Goal: Task Accomplishment & Management: Manage account settings

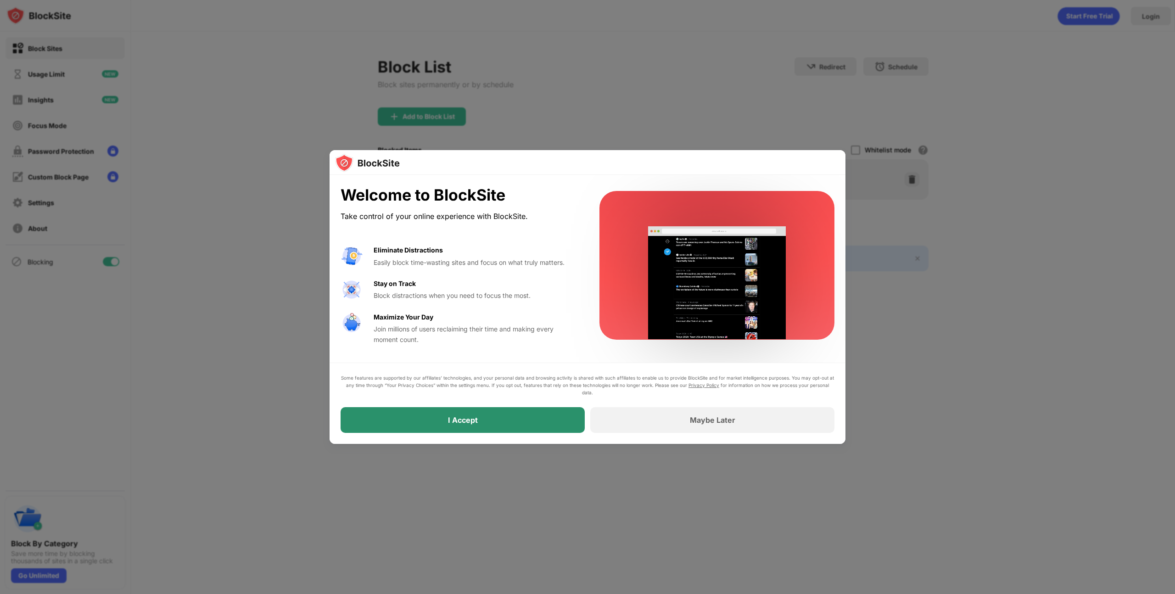
click at [493, 425] on div "I Accept" at bounding box center [463, 420] width 244 height 26
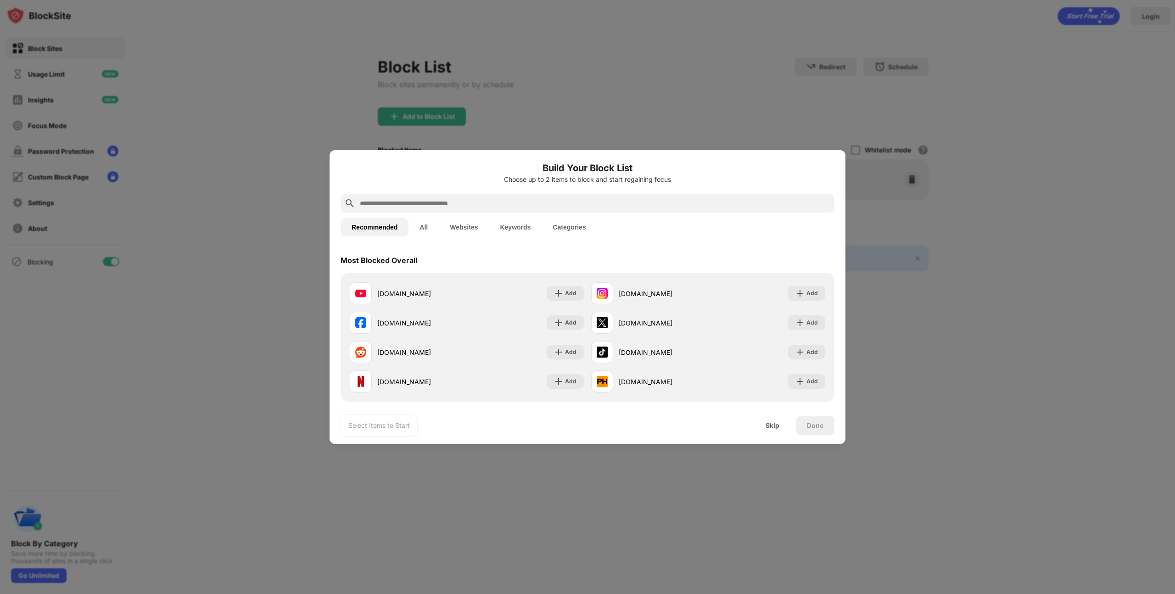
click at [411, 205] on input "text" at bounding box center [595, 203] width 472 height 11
click at [1030, 120] on div at bounding box center [587, 297] width 1175 height 594
click at [772, 424] on div "Skip" at bounding box center [772, 425] width 14 height 7
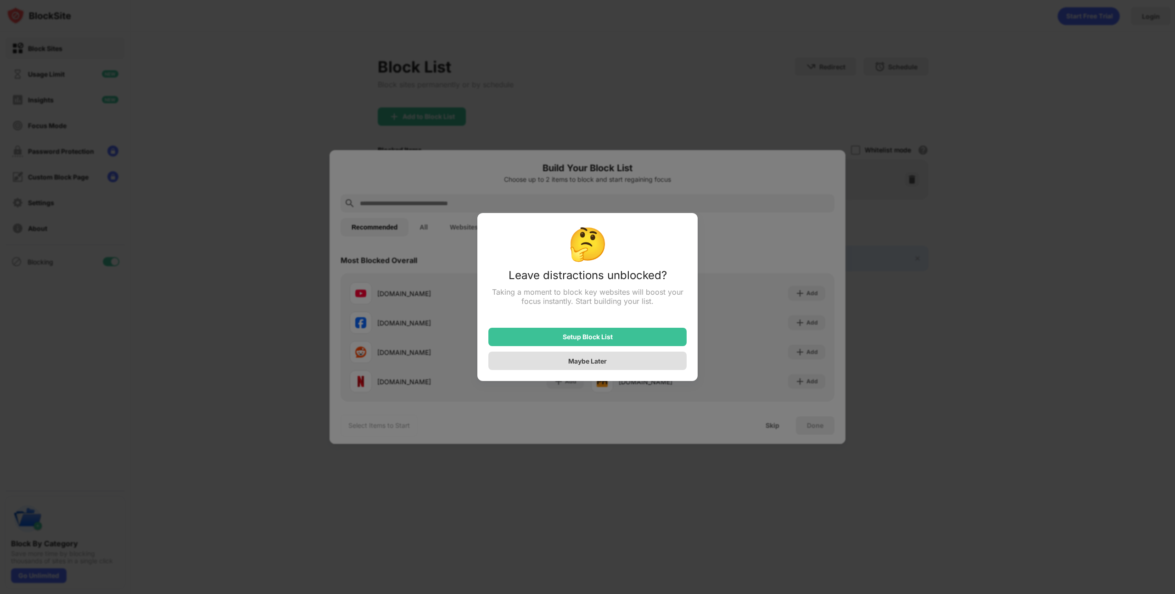
click at [628, 366] on div "Maybe Later" at bounding box center [587, 361] width 198 height 18
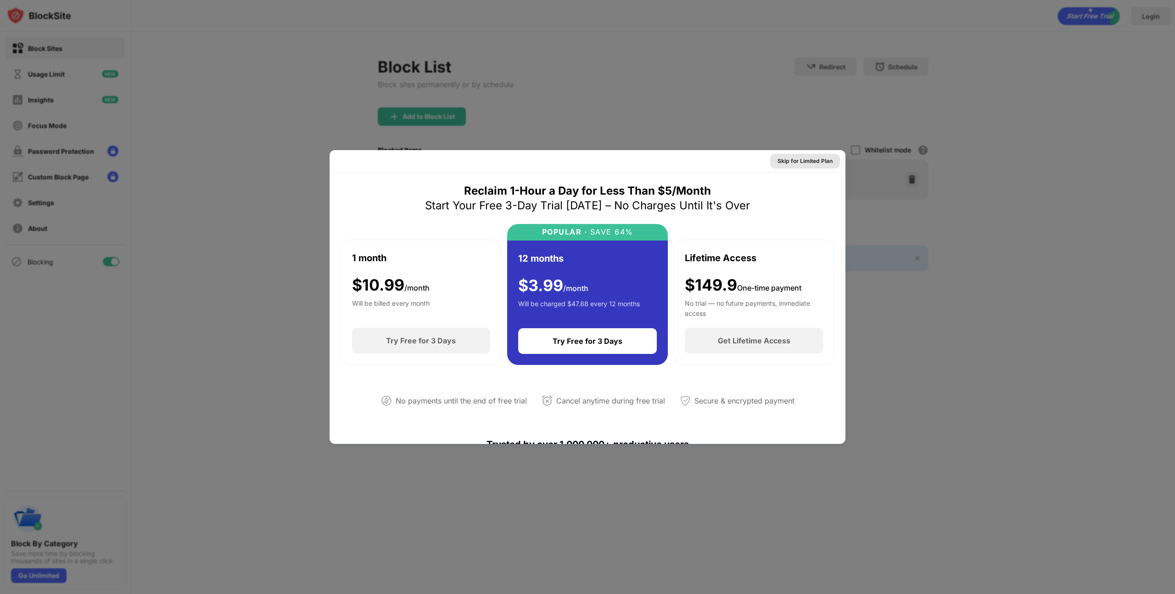
click at [779, 162] on div "Skip for Limited Plan" at bounding box center [804, 160] width 55 height 9
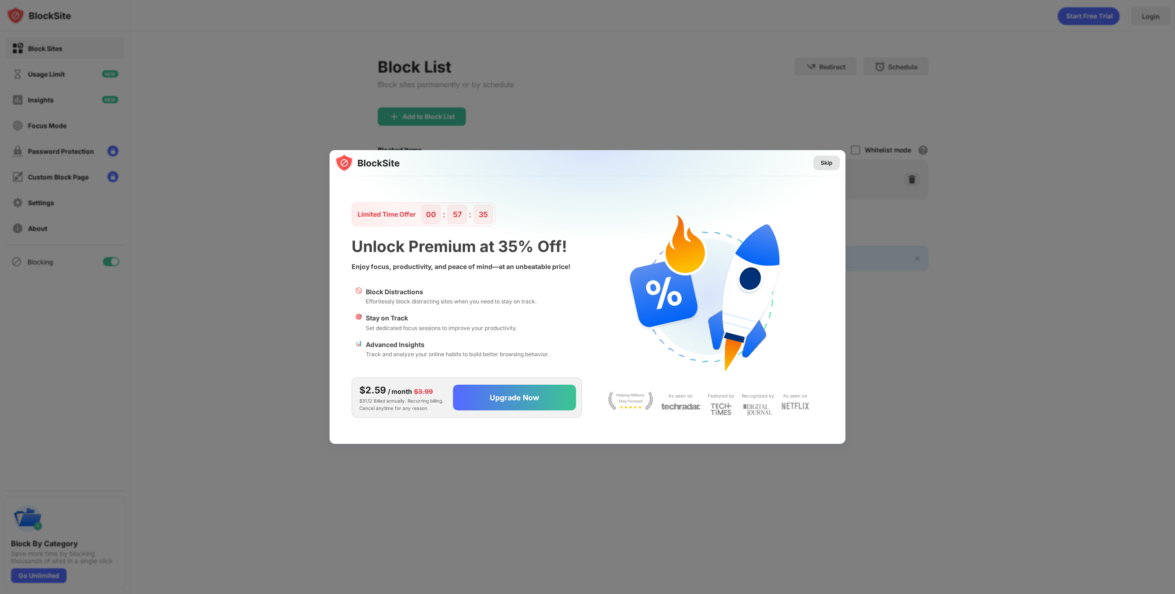
click at [825, 162] on div "Skip" at bounding box center [827, 162] width 12 height 9
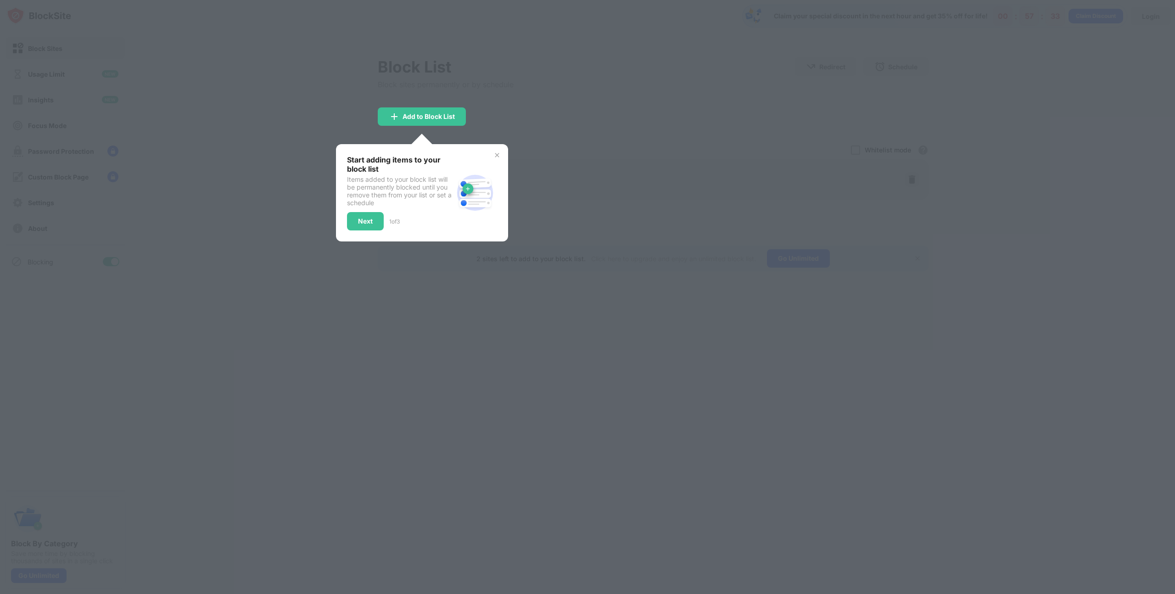
click at [494, 159] on div "Start adding items to your block list Items added to your block list will be pe…" at bounding box center [422, 192] width 150 height 75
click at [496, 156] on img at bounding box center [496, 154] width 7 height 7
